Goal: Task Accomplishment & Management: Complete application form

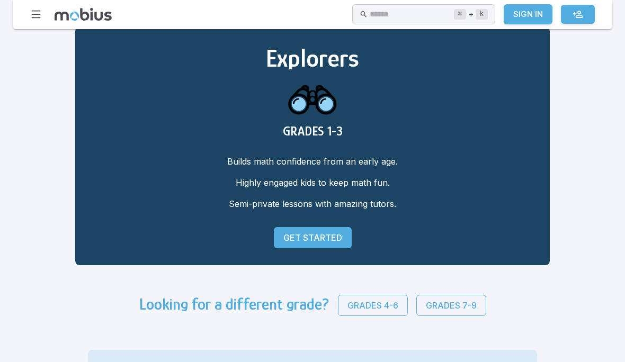
scroll to position [34, 0]
click at [426, 308] on p "Grades 7-9" at bounding box center [451, 305] width 51 height 13
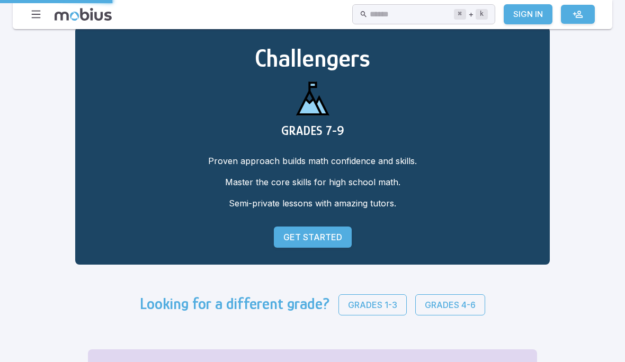
scroll to position [80, 0]
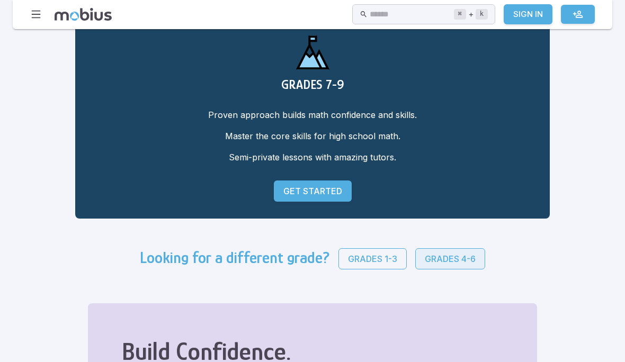
click at [425, 256] on p "Grades 4-6" at bounding box center [450, 259] width 51 height 13
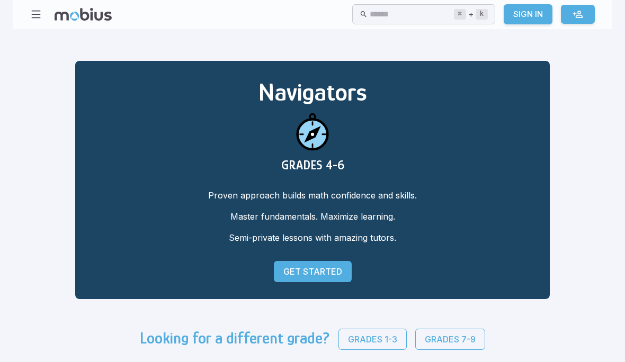
click at [274, 262] on link "Get Started" at bounding box center [313, 271] width 78 height 21
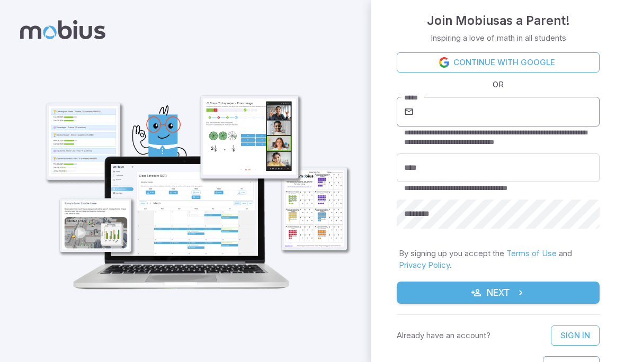
click at [448, 116] on input "*****" at bounding box center [508, 112] width 184 height 30
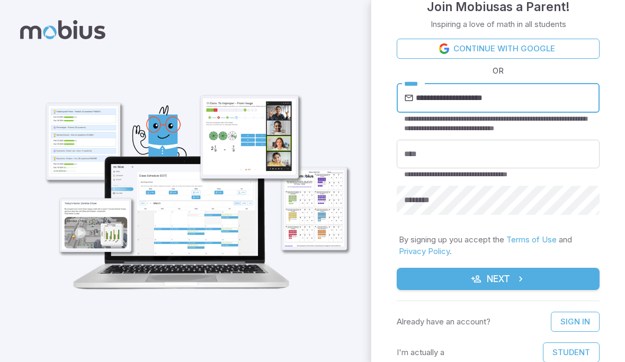
scroll to position [14, 0]
type input "**********"
click at [491, 151] on input "****" at bounding box center [498, 154] width 203 height 29
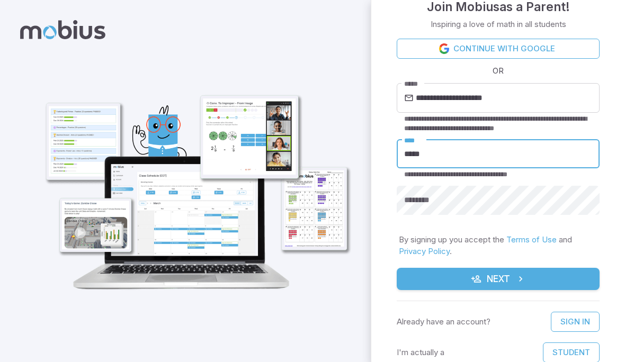
type input "*****"
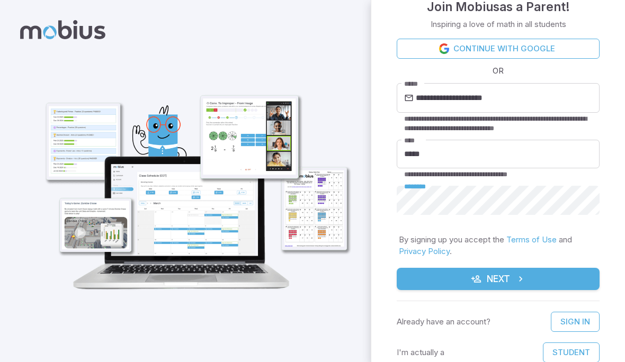
click at [481, 284] on button "Next" at bounding box center [498, 279] width 203 height 22
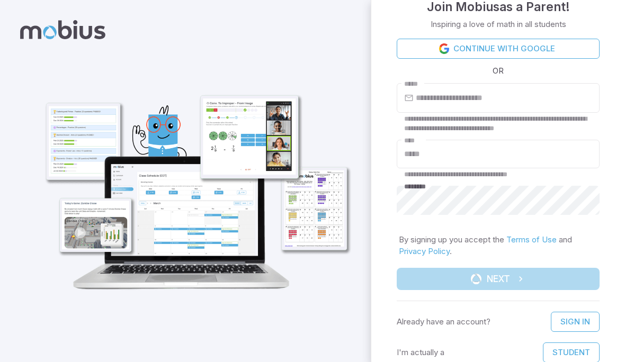
scroll to position [0, 0]
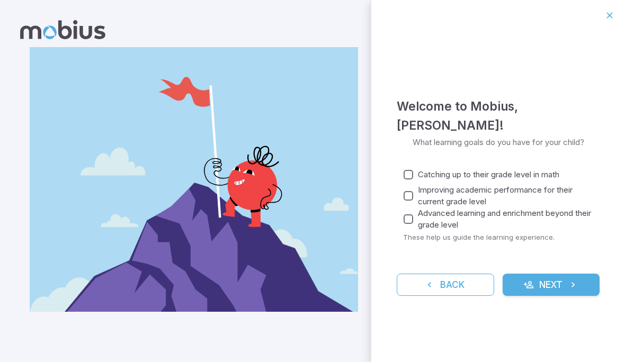
click at [546, 280] on button "Next" at bounding box center [550, 285] width 97 height 22
click at [552, 169] on span "Catching up to their grade level in math" at bounding box center [488, 175] width 141 height 12
click at [560, 276] on button "Next" at bounding box center [550, 285] width 97 height 22
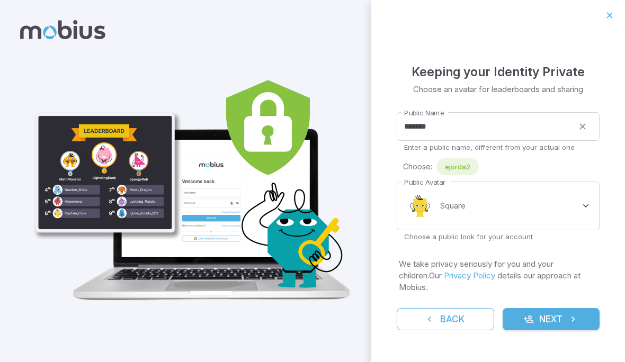
click at [546, 311] on button "Next" at bounding box center [550, 319] width 97 height 22
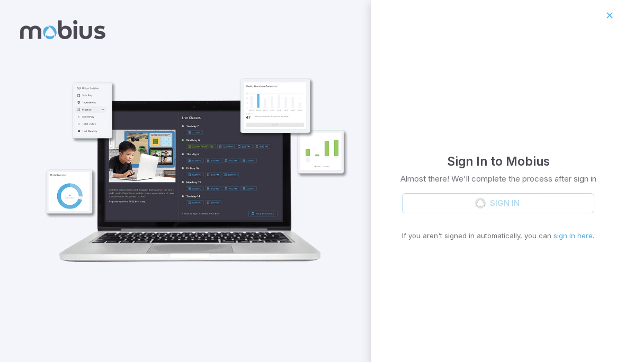
click at [574, 204] on div "Sign In If you aren't signed in automatically, you can sign in here ." at bounding box center [498, 217] width 192 height 48
click at [562, 296] on div "Sign In to Mobius Almost there! We'll complete the process after sign in Sign I…" at bounding box center [498, 196] width 254 height 331
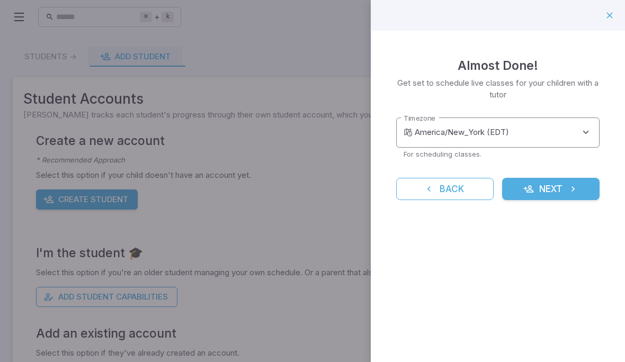
click at [598, 132] on body "**********" at bounding box center [312, 205] width 625 height 411
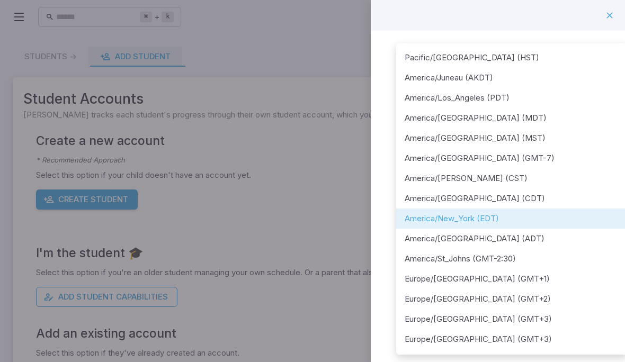
click at [608, 15] on div at bounding box center [312, 181] width 625 height 362
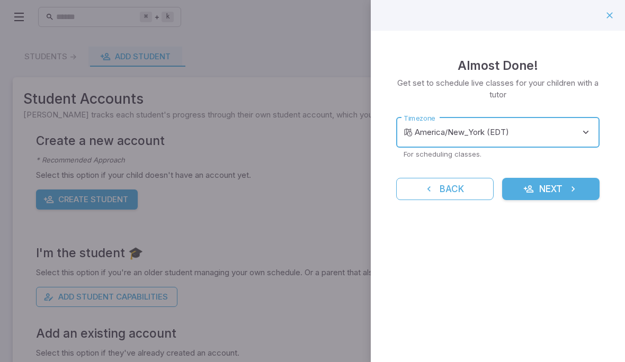
click at [541, 183] on button "Next" at bounding box center [550, 189] width 97 height 22
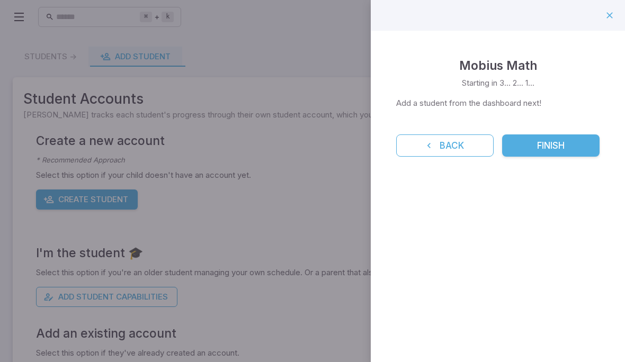
click at [535, 138] on button "Finish" at bounding box center [550, 145] width 97 height 22
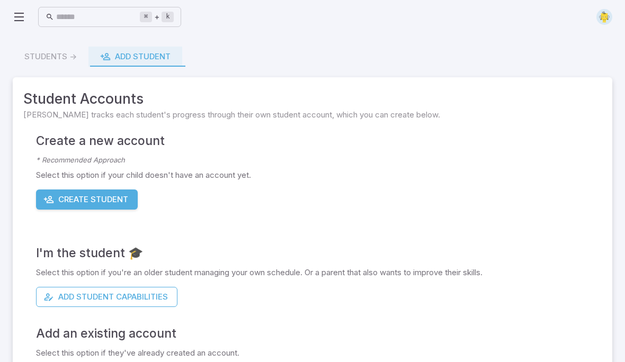
click at [76, 205] on button "Create Student" at bounding box center [87, 200] width 102 height 20
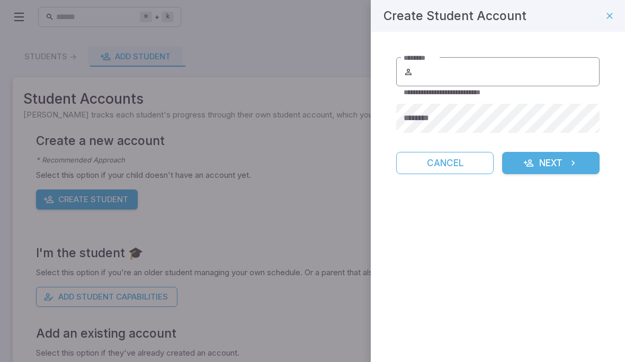
click at [443, 75] on input "********" at bounding box center [507, 72] width 184 height 30
type input "*****"
click at [541, 161] on button "Next" at bounding box center [550, 163] width 97 height 22
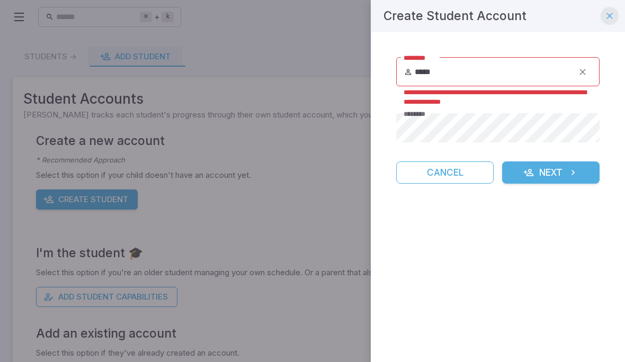
click at [606, 15] on icon "button" at bounding box center [609, 16] width 11 height 11
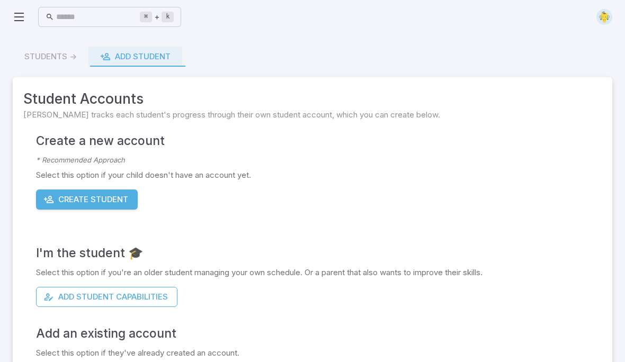
scroll to position [47, 0]
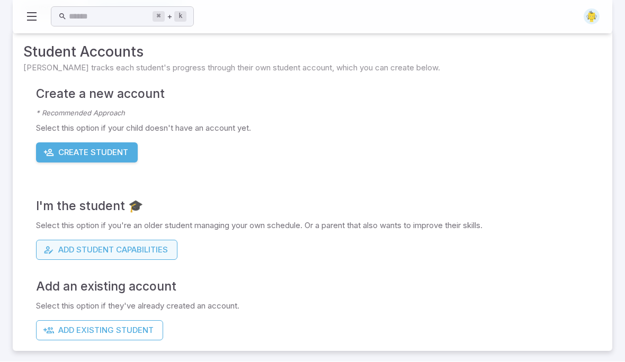
click at [71, 251] on button "Add Student Capabilities" at bounding box center [106, 250] width 141 height 20
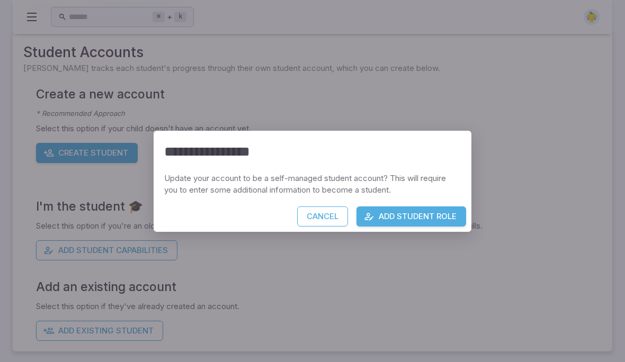
click at [378, 216] on button "Add Student Role" at bounding box center [411, 216] width 110 height 20
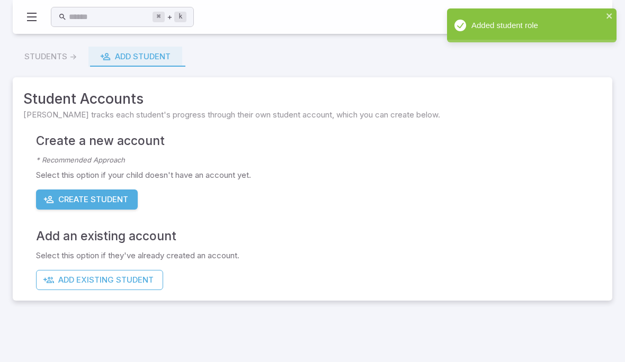
scroll to position [1, 0]
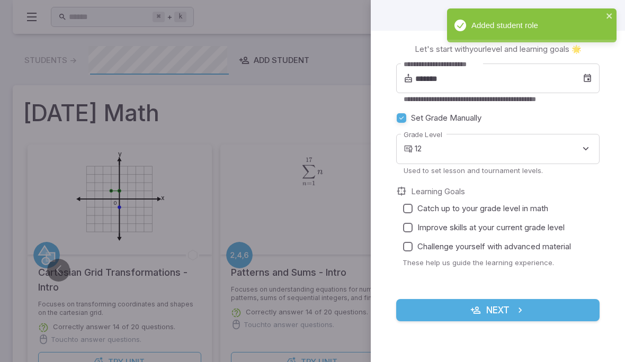
click at [517, 313] on icon "submit" at bounding box center [520, 310] width 11 height 11
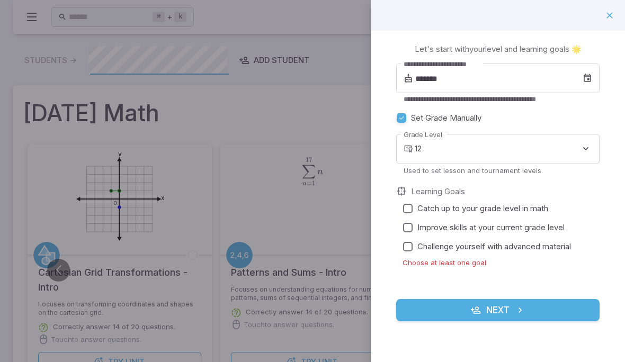
click at [517, 307] on icon "submit" at bounding box center [520, 310] width 11 height 11
click at [429, 78] on input "*******" at bounding box center [498, 79] width 167 height 30
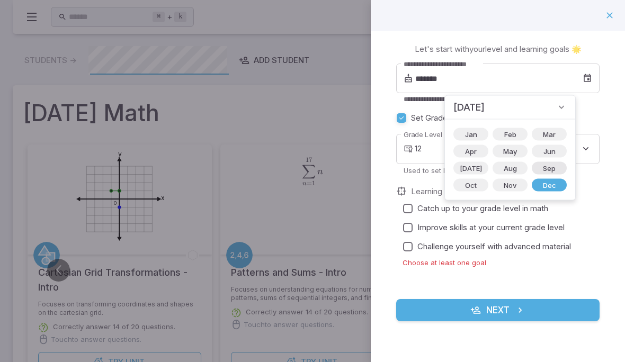
click at [536, 170] on span "Sep" at bounding box center [548, 168] width 25 height 11
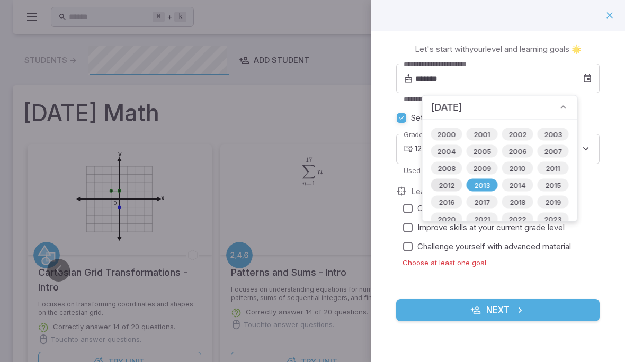
click at [449, 183] on span "2012" at bounding box center [446, 185] width 29 height 11
type input "*******"
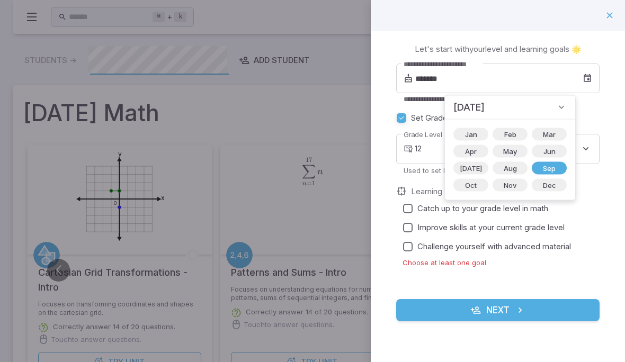
click at [604, 114] on div "**********" at bounding box center [498, 189] width 254 height 316
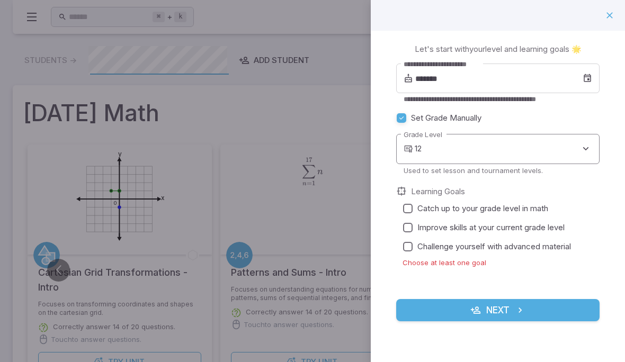
click at [565, 146] on body "Home Curriculum Account Tutoring Schedule Class Live Class ⌘ + k ​ Students -> …" at bounding box center [312, 305] width 625 height 613
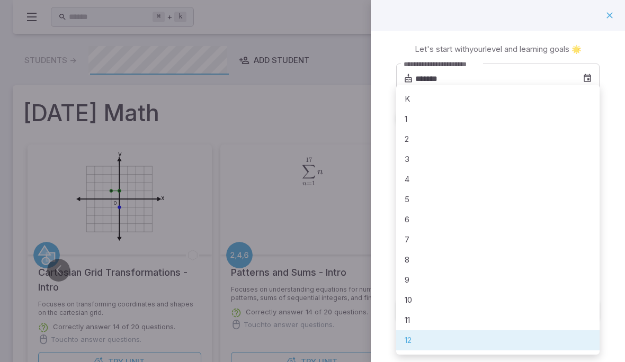
click at [411, 214] on li "6" at bounding box center [497, 220] width 203 height 20
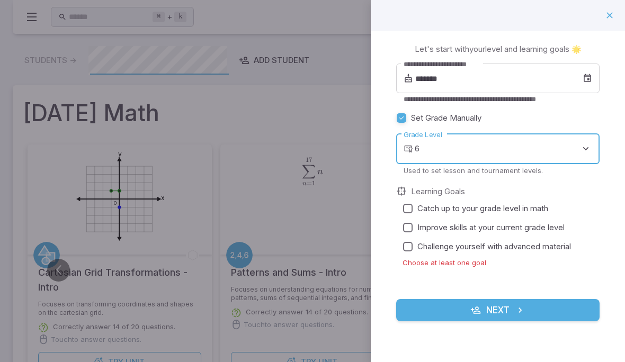
type input "*"
click at [433, 228] on span "Improve skills at your current grade level" at bounding box center [490, 228] width 147 height 12
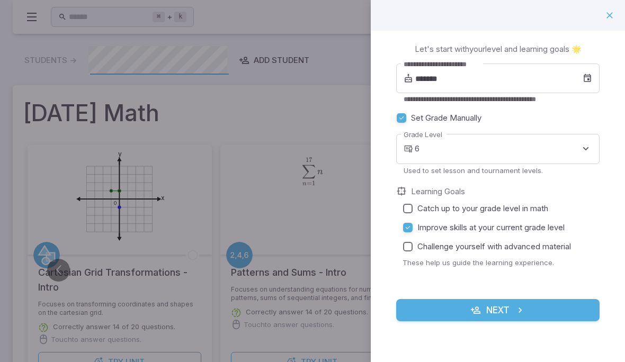
click at [494, 308] on button "Next" at bounding box center [497, 310] width 203 height 22
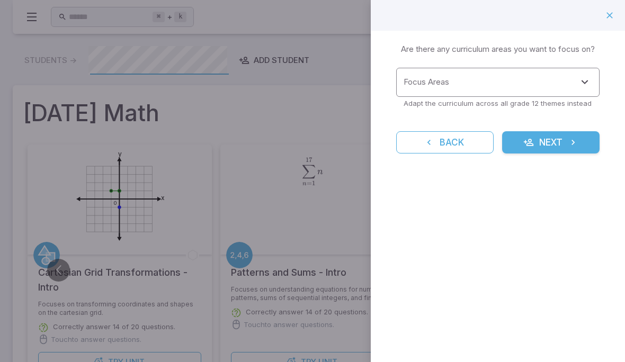
click at [546, 85] on input "Focus Areas" at bounding box center [490, 83] width 178 height 20
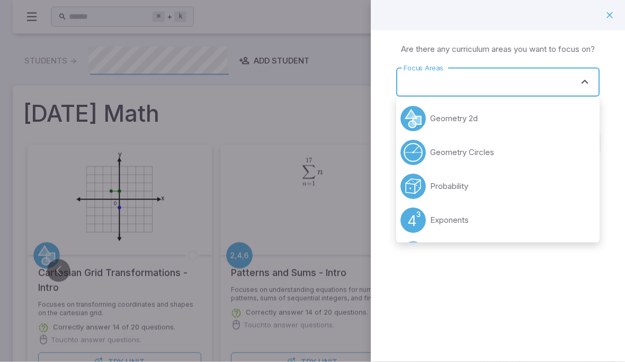
scroll to position [0, 0]
click at [446, 116] on p "Geometry 2d" at bounding box center [454, 119] width 48 height 12
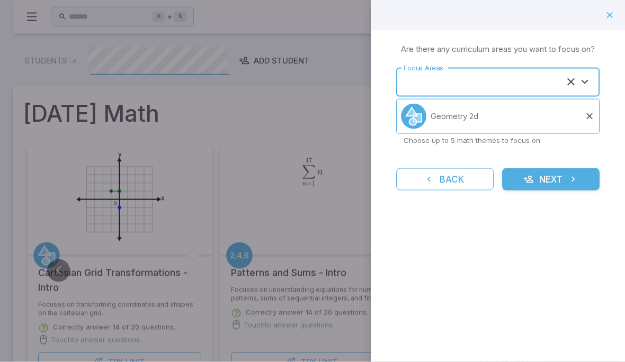
click at [544, 190] on button "Next" at bounding box center [550, 179] width 97 height 22
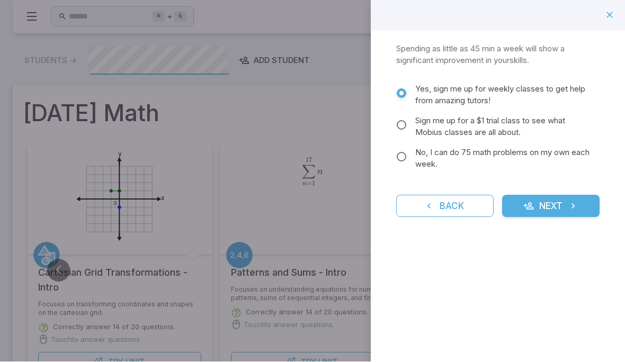
scroll to position [1, 0]
click at [553, 199] on button "Next" at bounding box center [550, 206] width 97 height 22
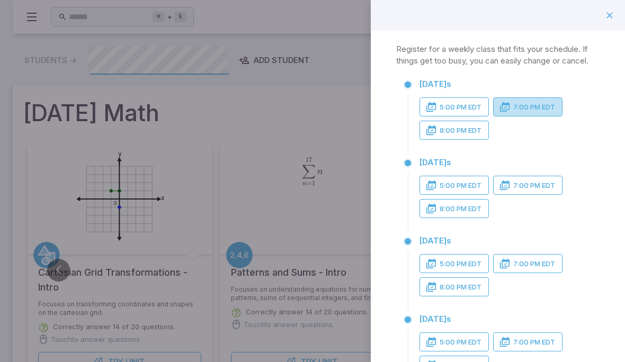
click at [531, 108] on button "7:00 PM EDT" at bounding box center [527, 106] width 69 height 19
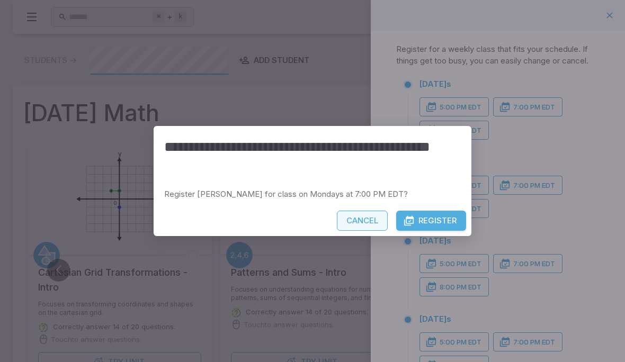
click at [366, 218] on button "Cancel" at bounding box center [362, 221] width 51 height 20
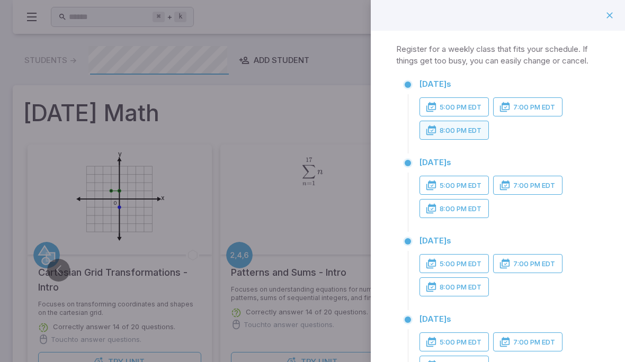
click at [460, 125] on button "8:00 PM EDT" at bounding box center [453, 130] width 69 height 19
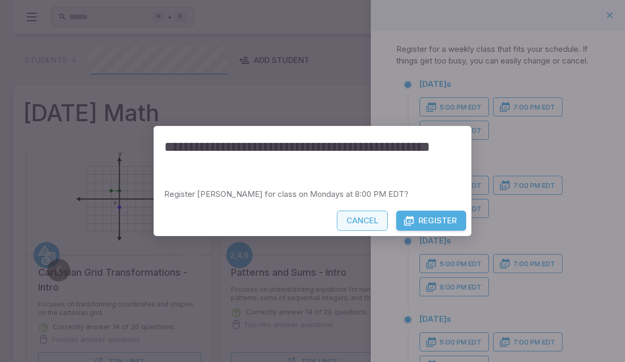
click at [363, 217] on button "Cancel" at bounding box center [362, 221] width 51 height 20
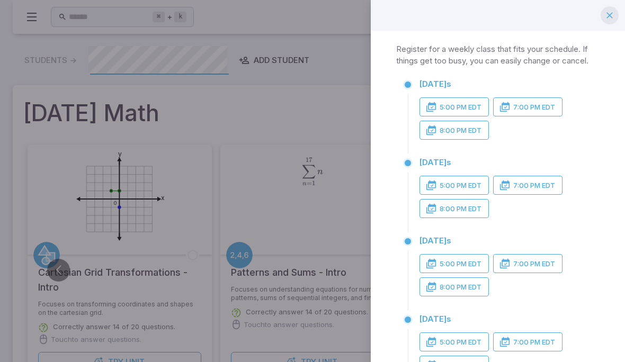
click at [612, 16] on icon "button" at bounding box center [609, 15] width 11 height 11
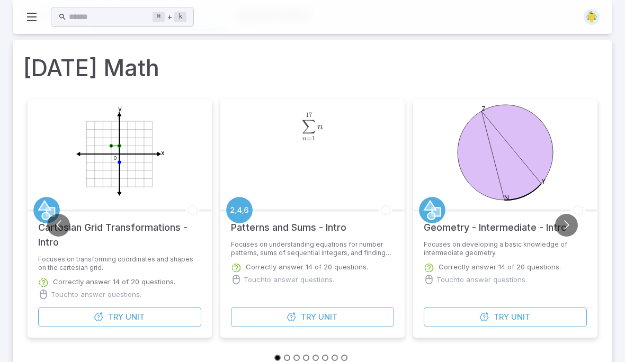
scroll to position [52, 0]
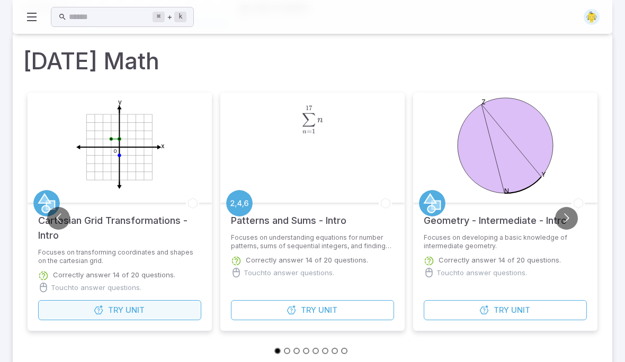
click at [106, 310] on button "Try Unit" at bounding box center [119, 311] width 163 height 20
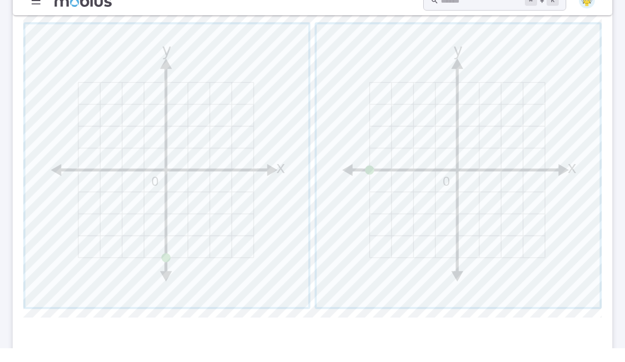
scroll to position [497, 0]
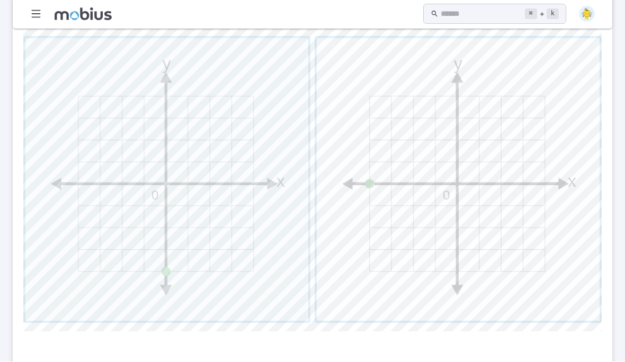
click at [517, 209] on span "button" at bounding box center [458, 180] width 283 height 283
click at [85, 214] on span "button" at bounding box center [166, 180] width 283 height 283
click at [520, 228] on span "button" at bounding box center [458, 180] width 283 height 283
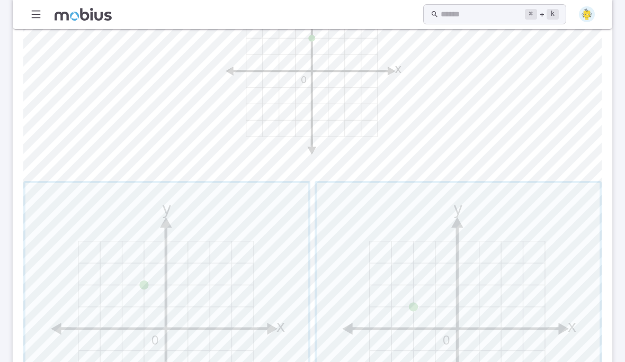
scroll to position [352, 0]
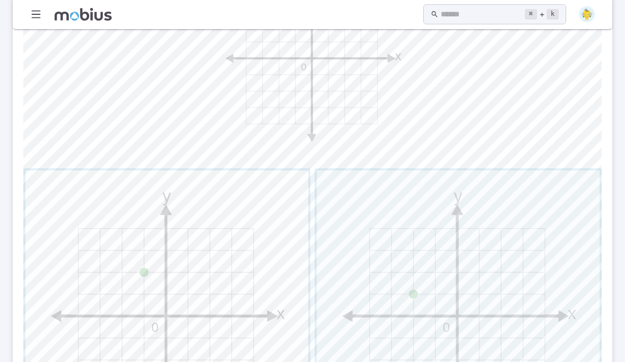
click at [111, 251] on span "button" at bounding box center [166, 312] width 283 height 283
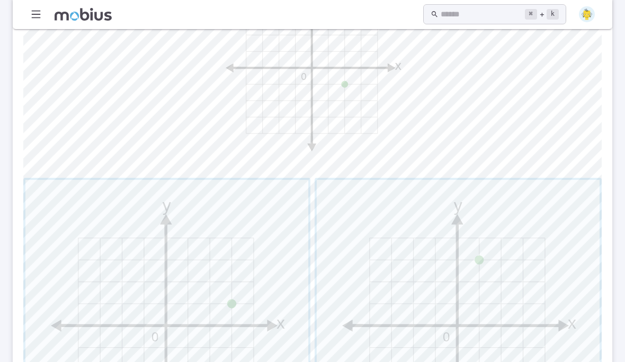
scroll to position [356, 0]
click at [150, 278] on span "button" at bounding box center [166, 321] width 283 height 283
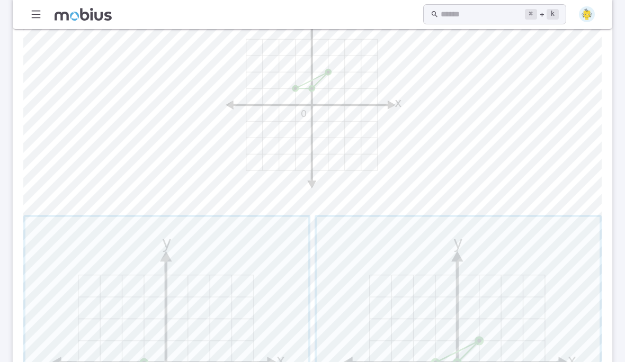
scroll to position [319, 0]
click at [117, 290] on span "button" at bounding box center [166, 358] width 283 height 283
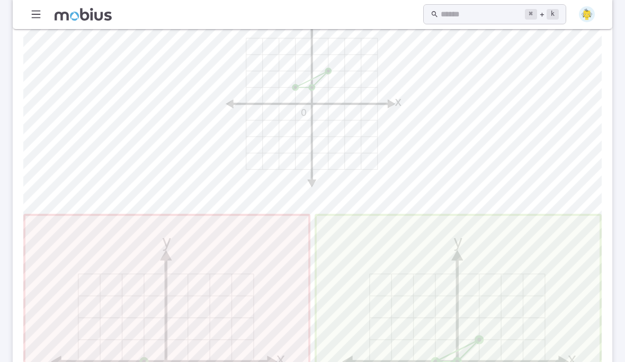
scroll to position [320, 0]
click at [539, 274] on span "button" at bounding box center [458, 357] width 283 height 283
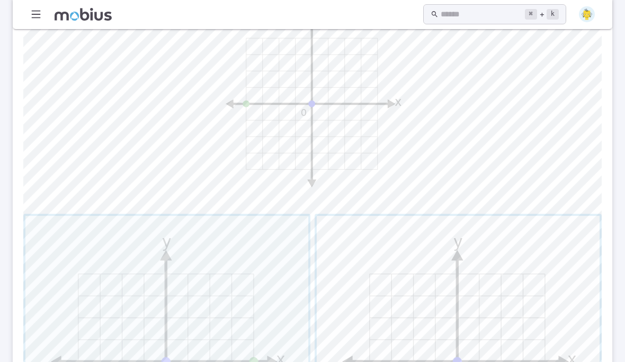
click at [505, 293] on span "button" at bounding box center [458, 357] width 283 height 283
click at [500, 289] on span "button" at bounding box center [458, 357] width 283 height 283
click at [523, 284] on span "button" at bounding box center [458, 357] width 283 height 283
click at [95, 240] on span "button" at bounding box center [166, 357] width 283 height 283
click at [515, 275] on span "button" at bounding box center [458, 357] width 283 height 283
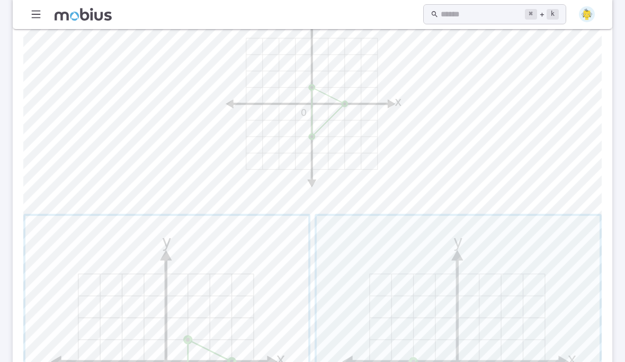
click at [132, 265] on span "button" at bounding box center [166, 357] width 283 height 283
click at [533, 259] on span "button" at bounding box center [458, 357] width 283 height 283
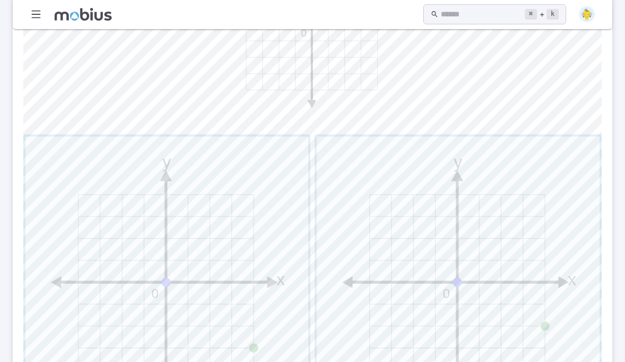
scroll to position [399, 0]
click at [522, 212] on span "button" at bounding box center [458, 278] width 283 height 283
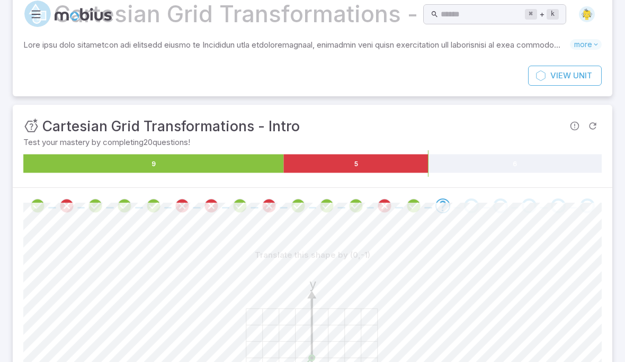
scroll to position [0, 0]
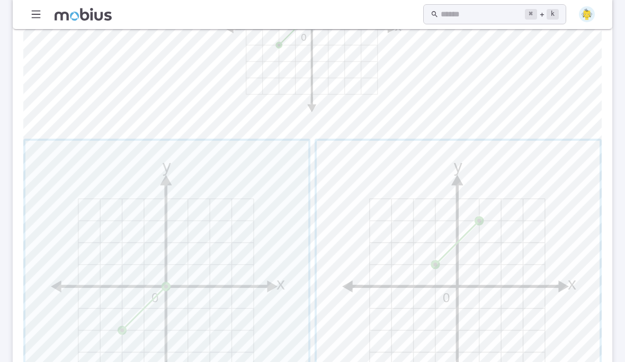
click at [534, 281] on span "button" at bounding box center [458, 282] width 283 height 283
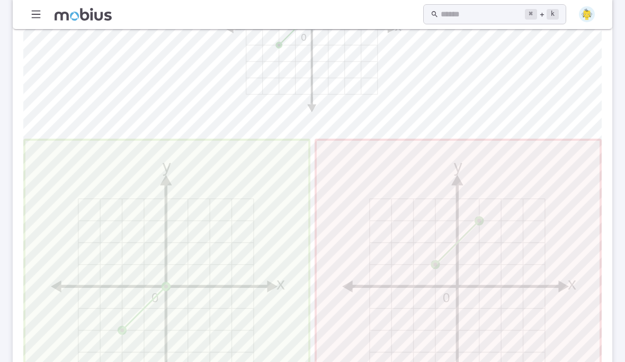
click at [88, 223] on span "button" at bounding box center [166, 282] width 283 height 283
click at [83, 214] on span "button" at bounding box center [166, 282] width 283 height 283
click at [70, 205] on span "button" at bounding box center [166, 282] width 283 height 283
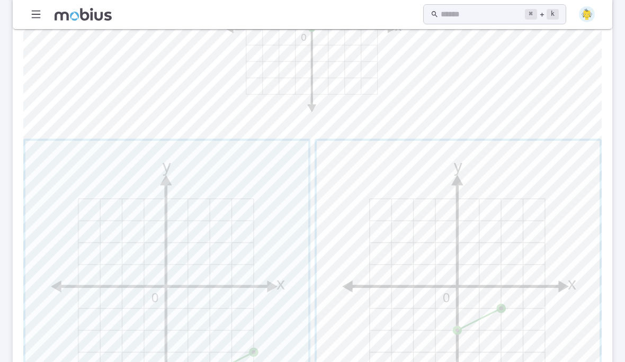
click at [538, 273] on span "button" at bounding box center [458, 282] width 283 height 283
click at [76, 199] on span "button" at bounding box center [166, 282] width 283 height 283
click at [533, 262] on span "button" at bounding box center [458, 282] width 283 height 283
click at [85, 206] on span "button" at bounding box center [166, 282] width 283 height 283
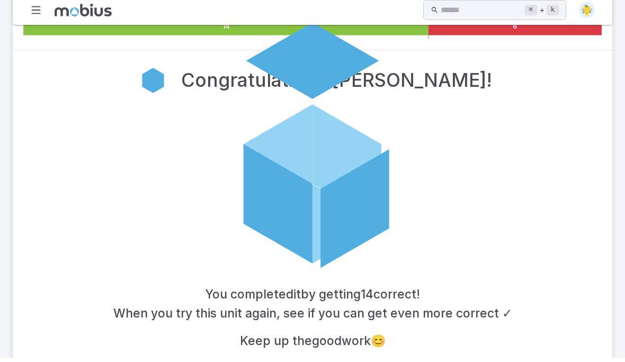
scroll to position [183, 0]
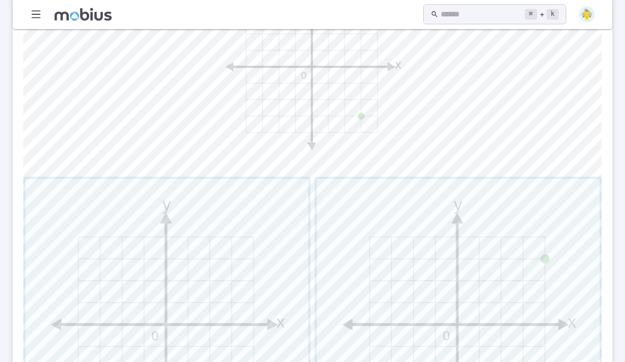
scroll to position [357, 0]
click at [97, 212] on span "button" at bounding box center [166, 320] width 283 height 283
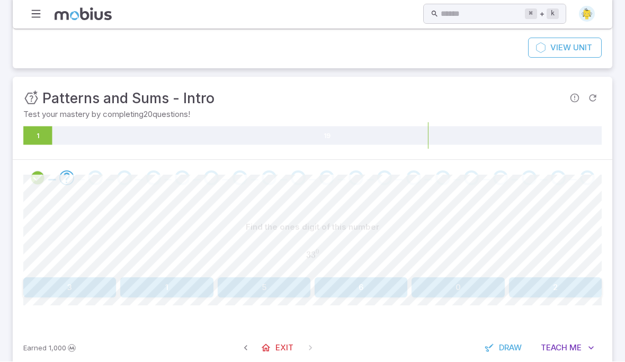
scroll to position [97, 0]
